Goal: Answer question/provide support: Share knowledge or assist other users

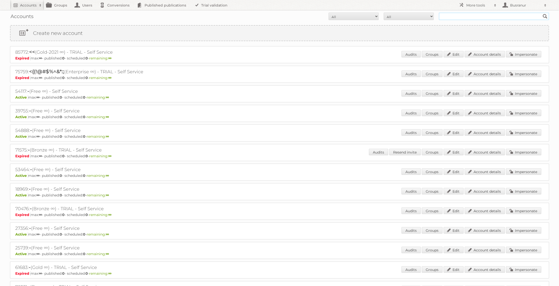
click at [448, 15] on input "text" at bounding box center [494, 17] width 110 height 8
paste input "[EMAIL_ADDRESS][DOMAIN_NAME]"
type input "[EMAIL_ADDRESS][DOMAIN_NAME]"
click at [542, 13] on input "Search" at bounding box center [546, 17] width 8 height 8
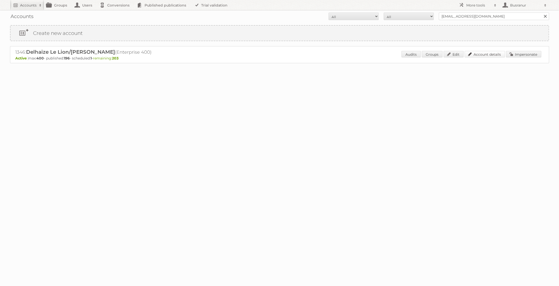
click at [485, 56] on link "Account details" at bounding box center [485, 54] width 40 height 7
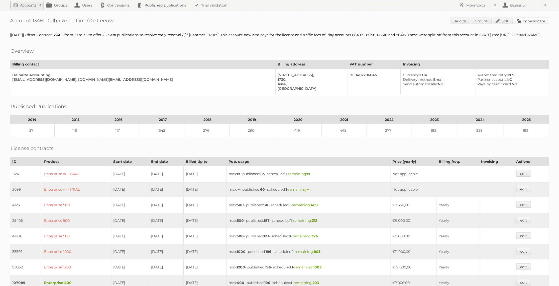
click at [518, 21] on link "Impersonate" at bounding box center [531, 21] width 35 height 7
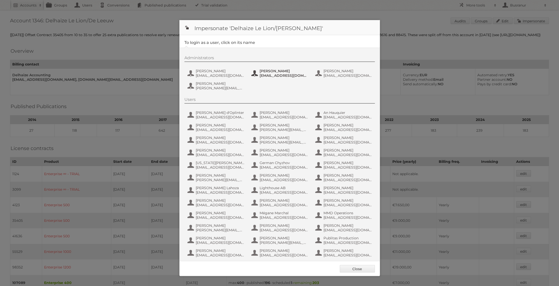
click at [266, 77] on button "Kostas kafounis [EMAIL_ADDRESS][DOMAIN_NAME]" at bounding box center [280, 73] width 59 height 10
